Goal: Information Seeking & Learning: Learn about a topic

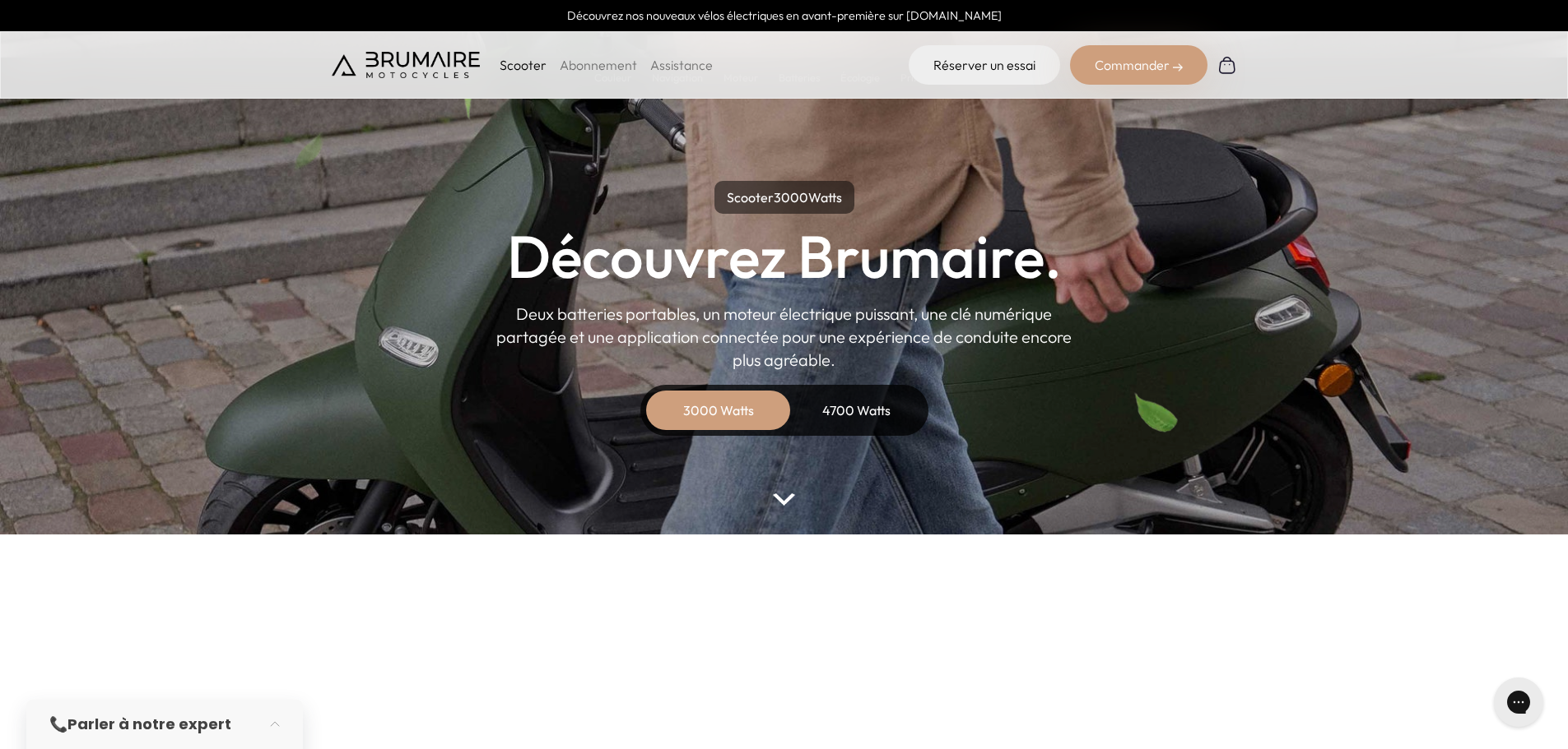
click at [740, 406] on div "3000 Watts" at bounding box center [718, 410] width 132 height 39
click at [781, 495] on img at bounding box center [783, 500] width 21 height 13
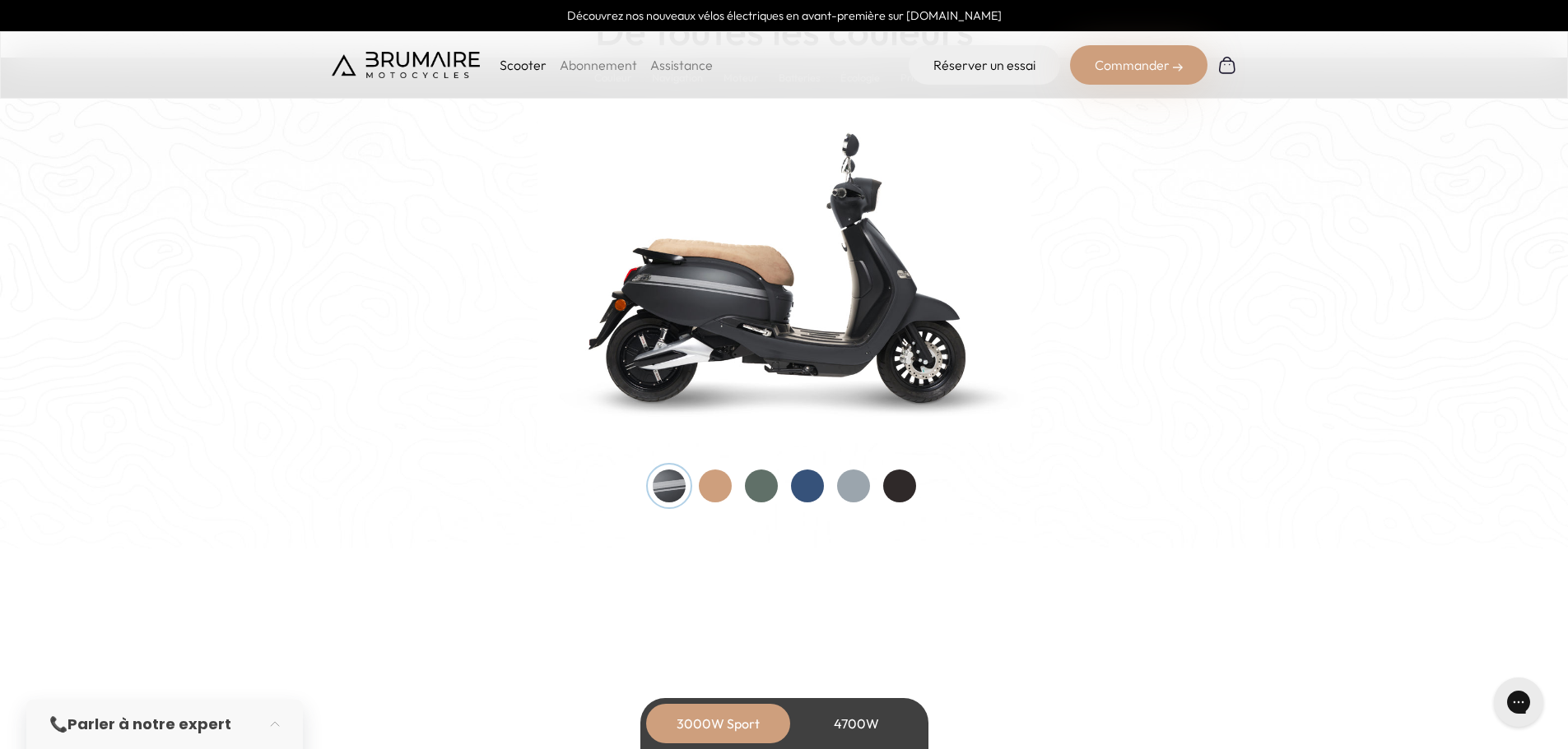
scroll to position [1686, 0]
click at [758, 478] on div at bounding box center [761, 484] width 33 height 33
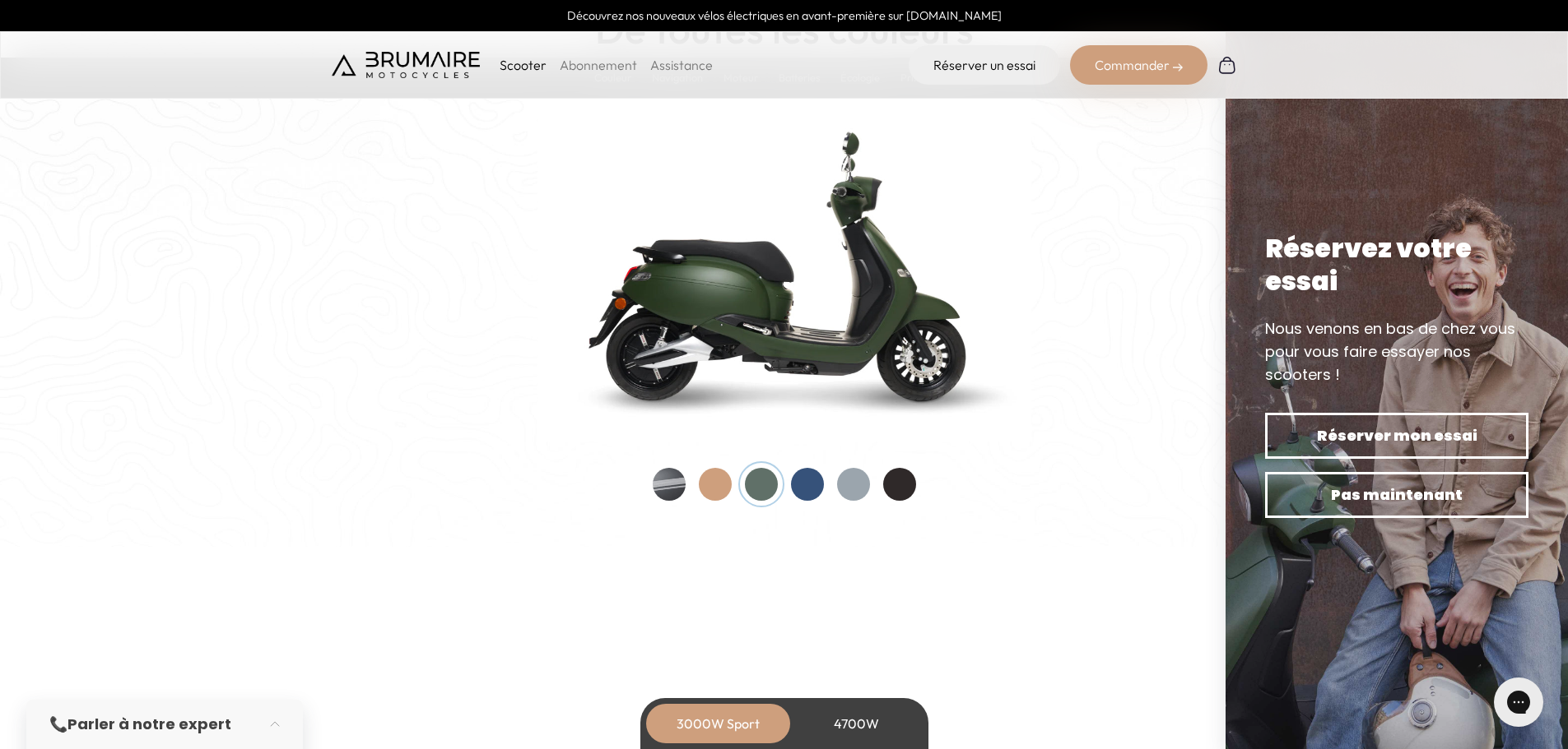
click at [804, 484] on div at bounding box center [808, 484] width 33 height 33
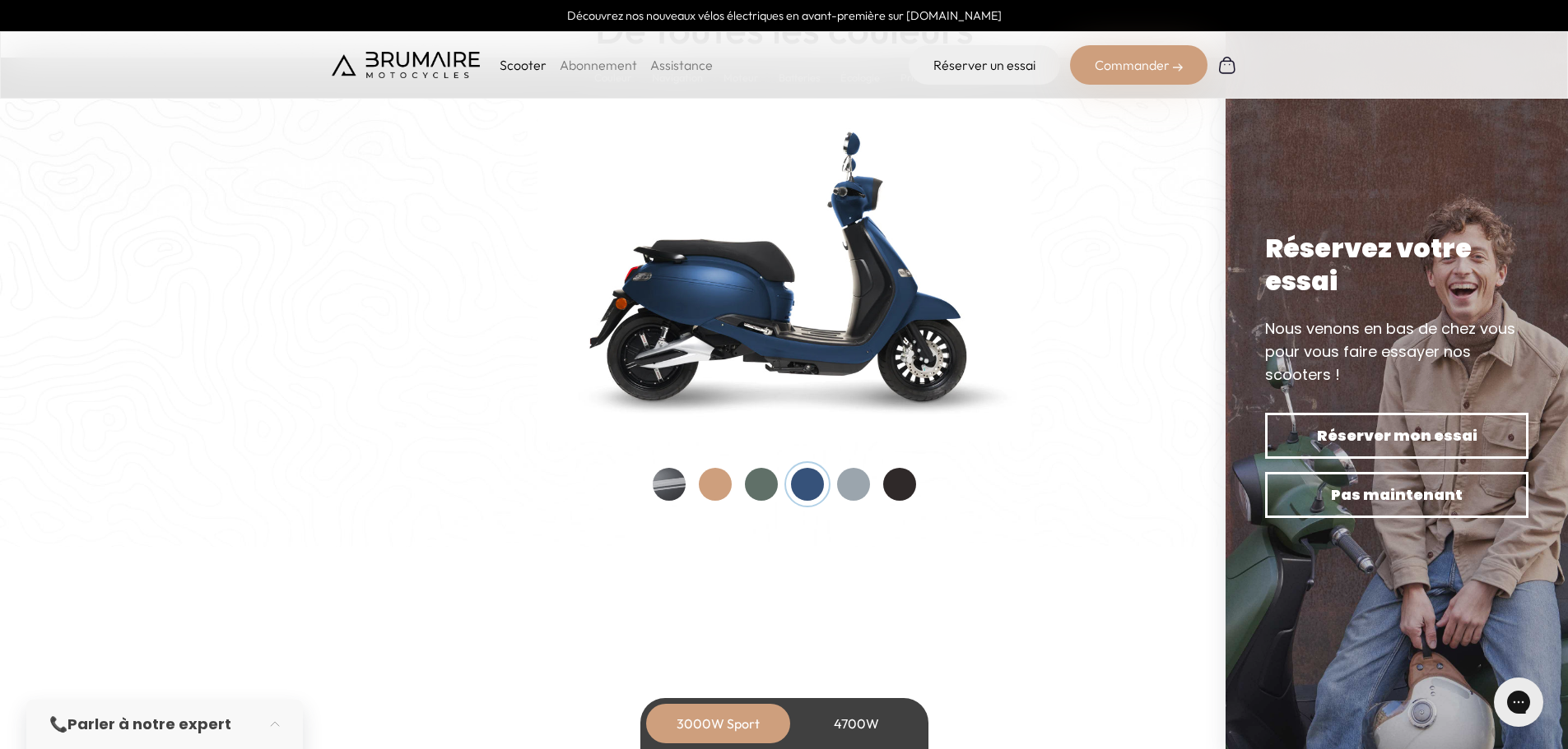
click at [855, 476] on div at bounding box center [853, 484] width 33 height 33
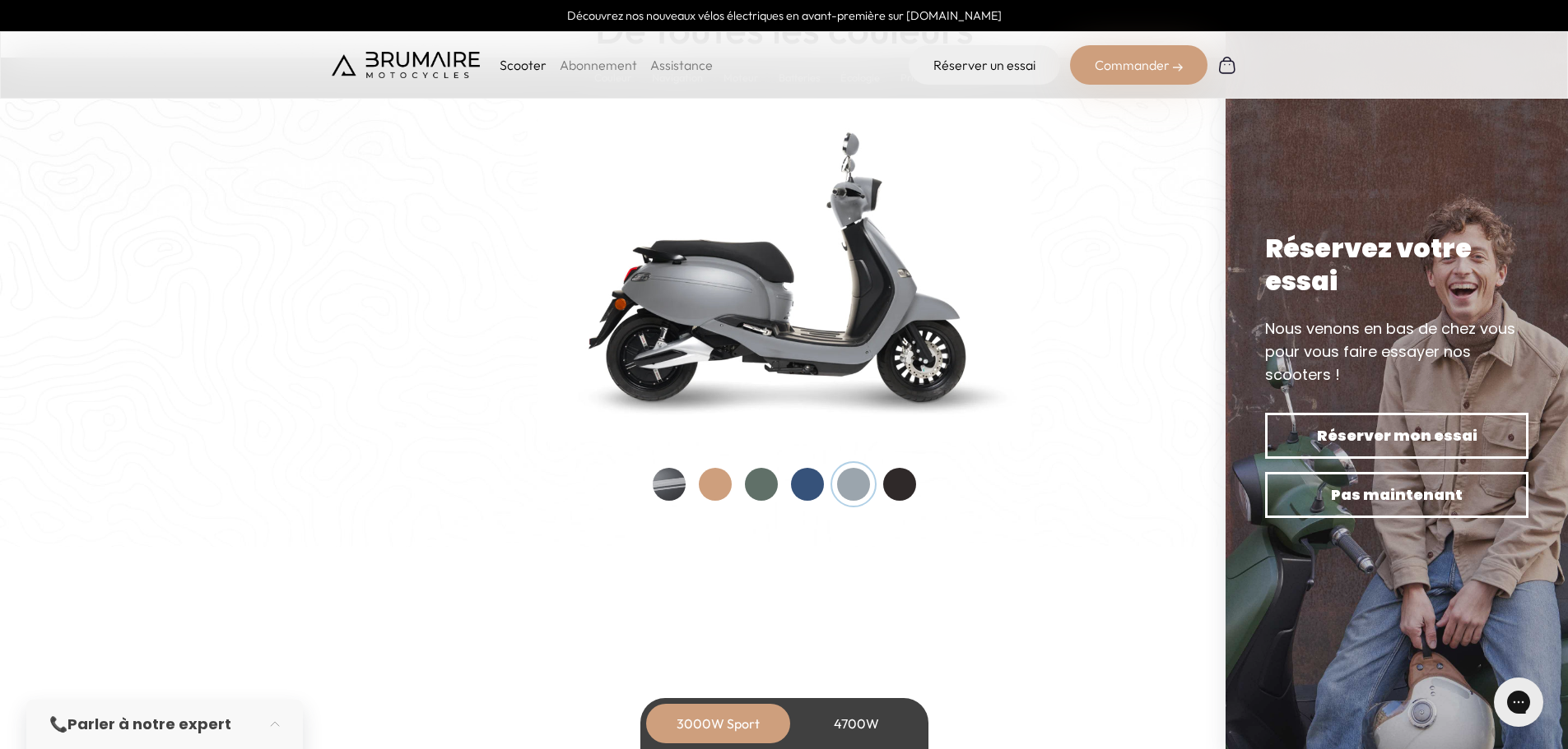
click at [906, 484] on div at bounding box center [899, 484] width 33 height 33
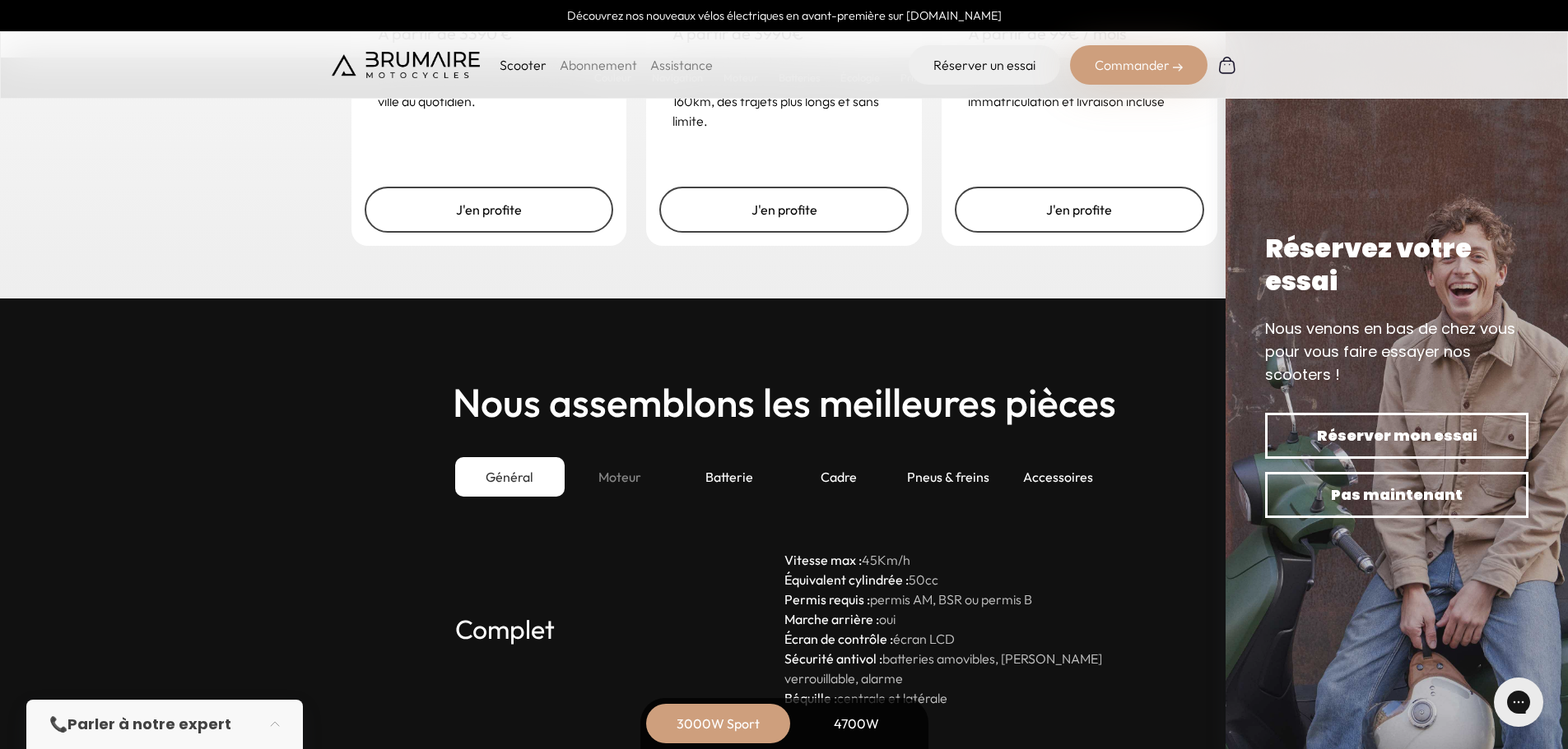
scroll to position [4360, 0]
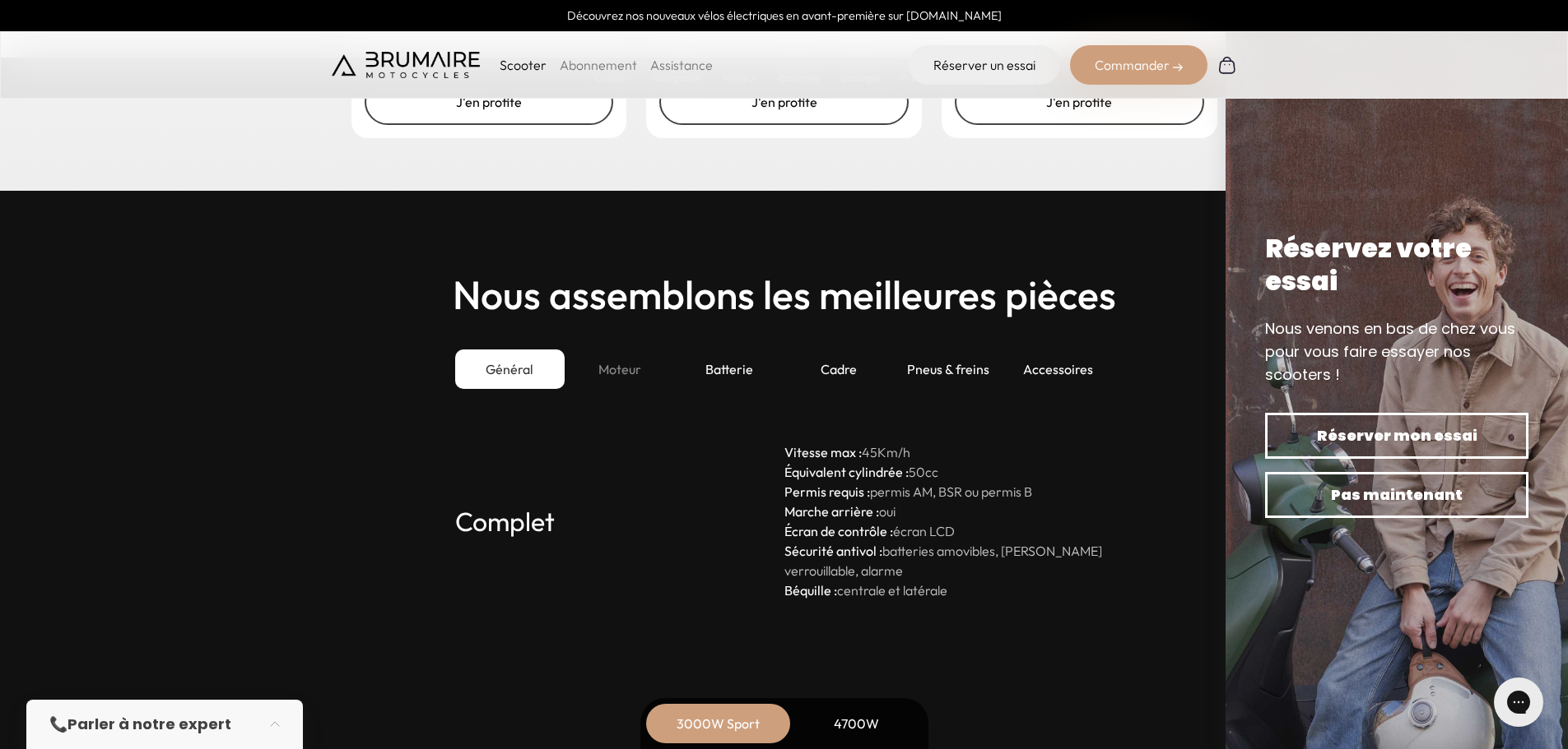
click at [619, 367] on div "Moteur" at bounding box center [620, 369] width 110 height 39
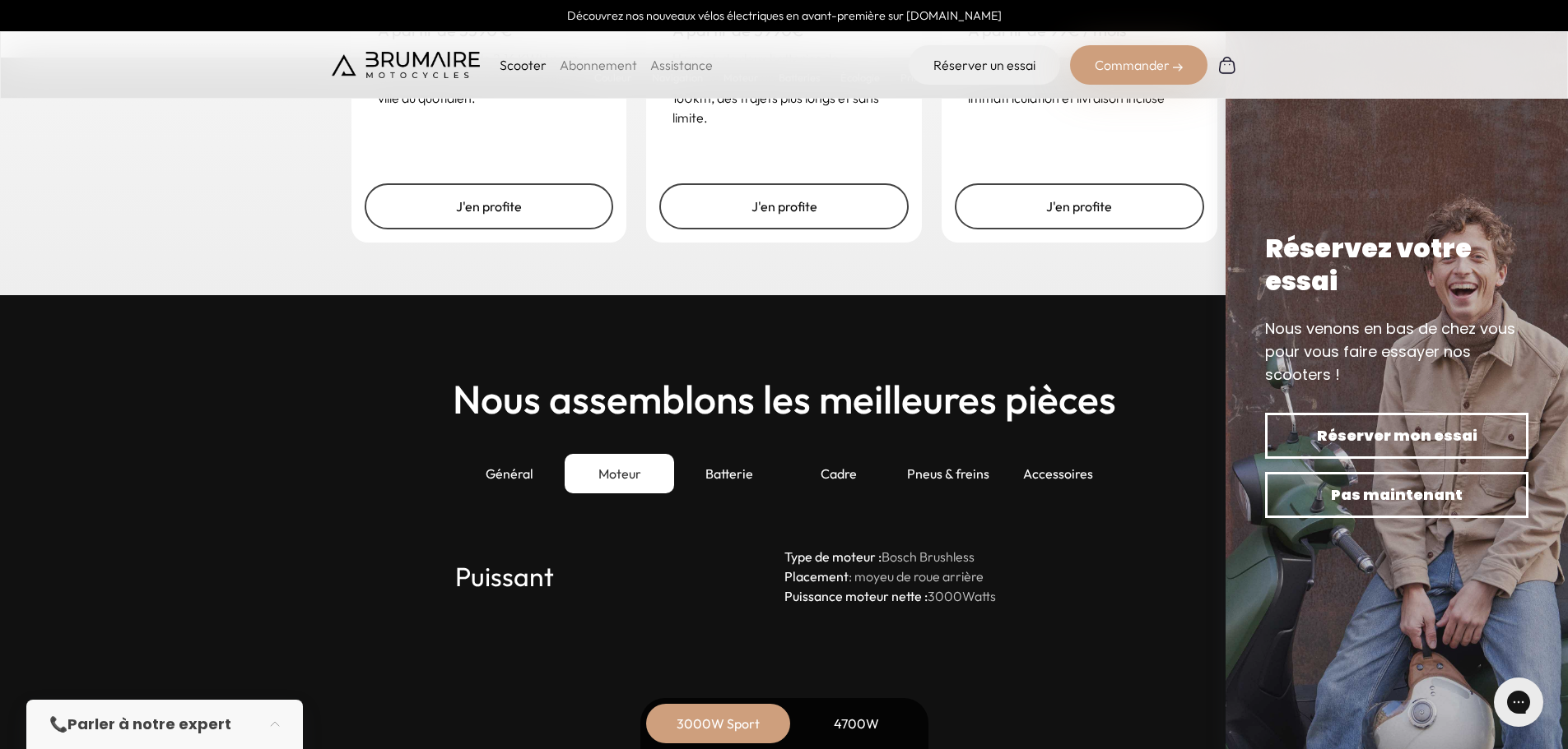
scroll to position [4278, 0]
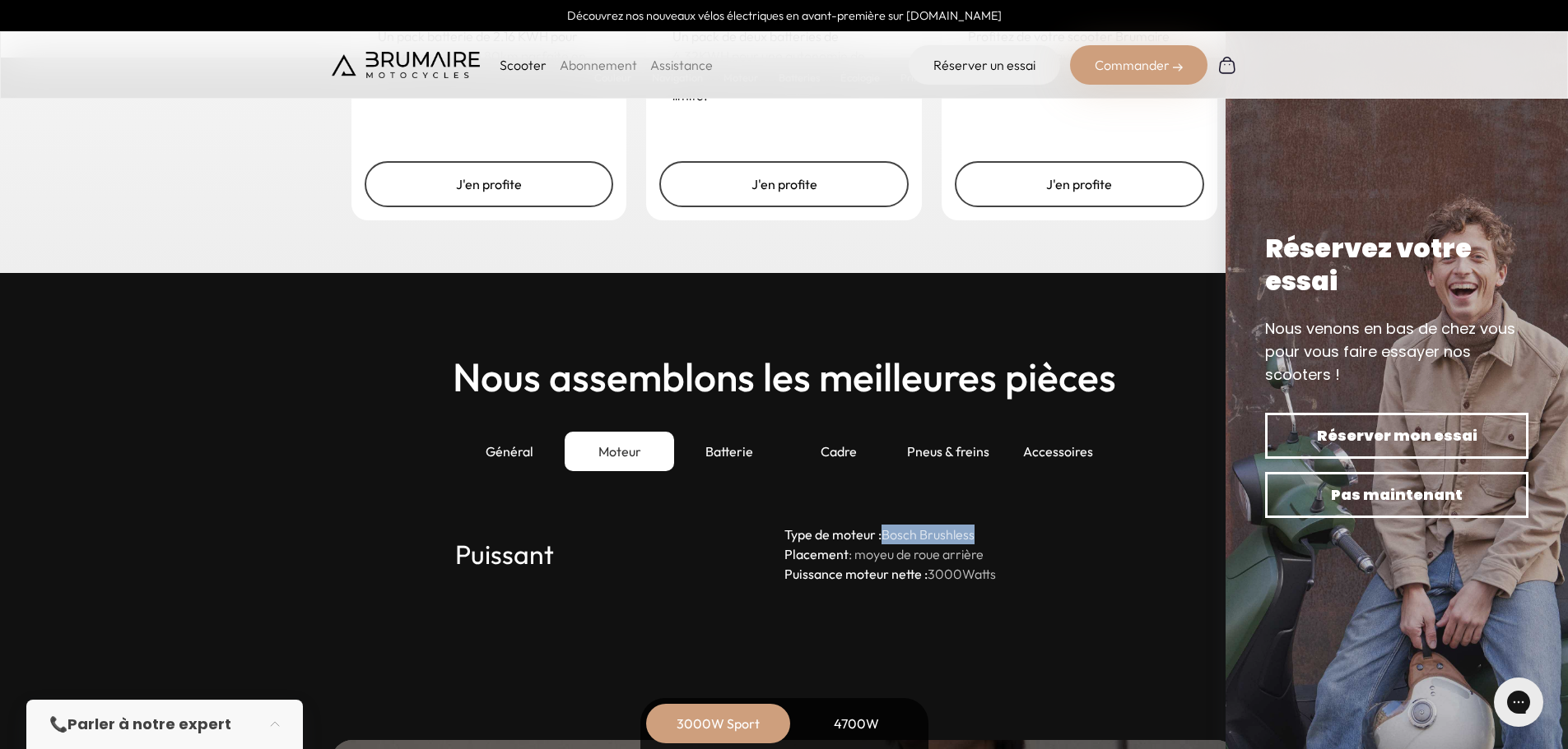
drag, startPoint x: 885, startPoint y: 533, endPoint x: 979, endPoint y: 534, distance: 94.0
click at [979, 534] on p "Type de moteur : Bosch Brushless Placement : moyeu de roue arrière Puissance mo…" at bounding box center [948, 554] width 329 height 59
copy p "Bosch Brushless"
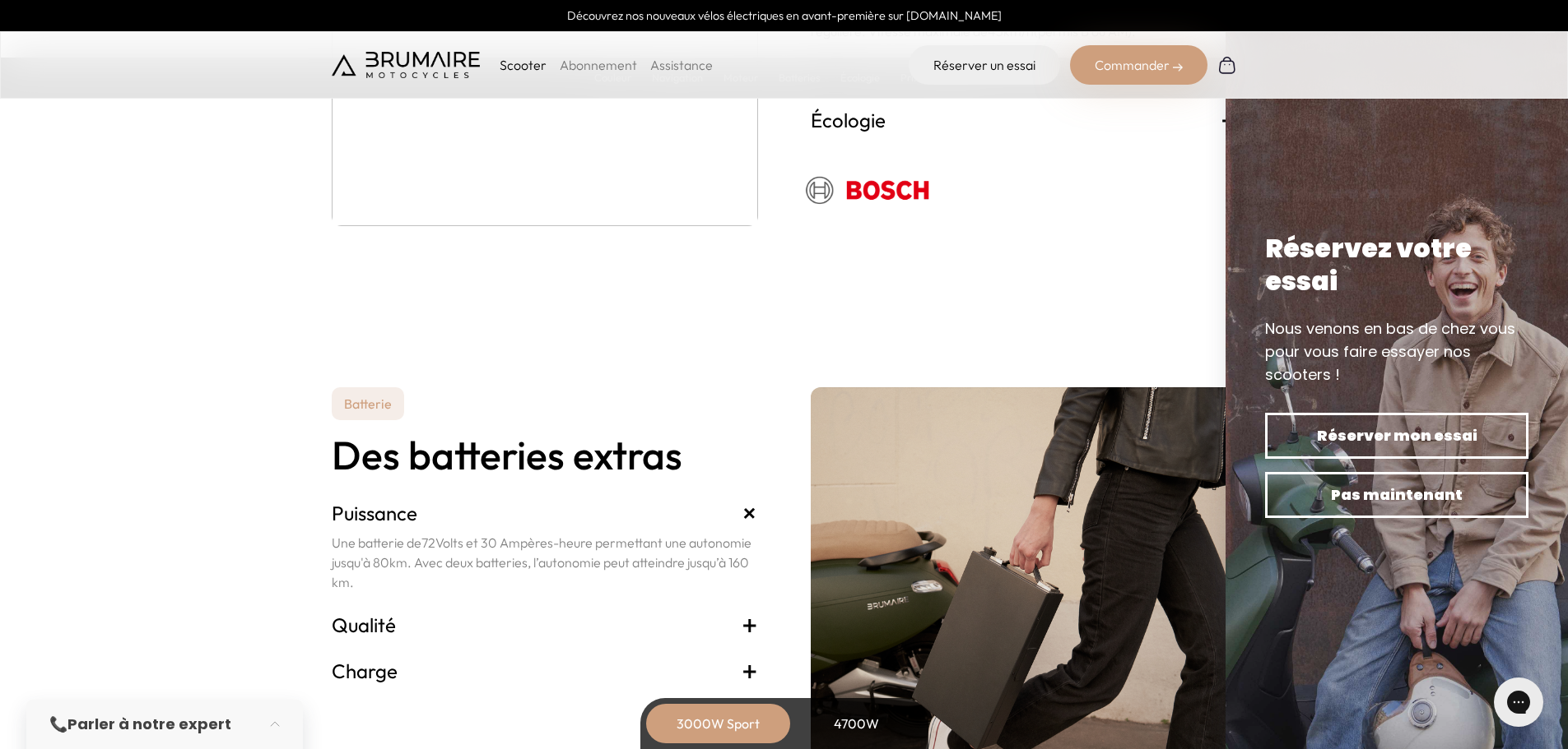
scroll to position [3209, 0]
